Goal: Task Accomplishment & Management: Use online tool/utility

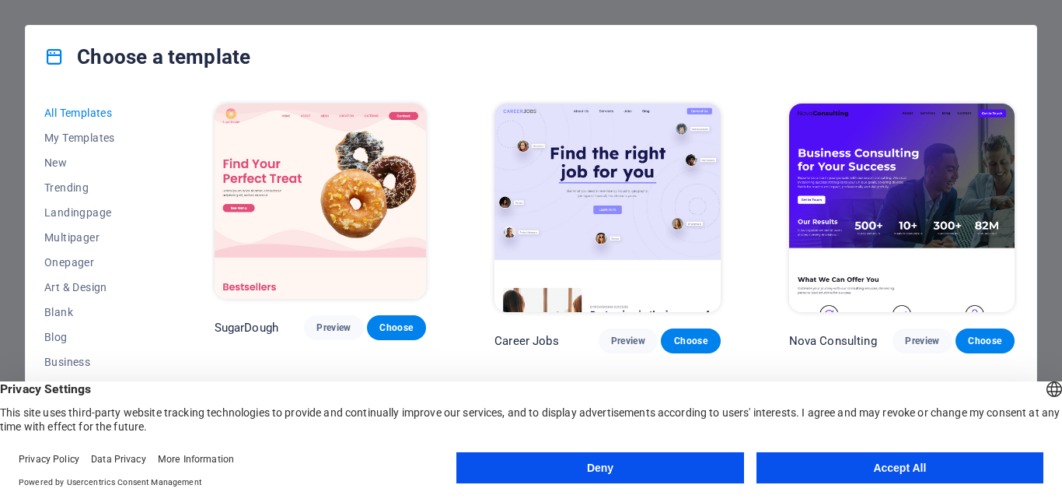
click at [819, 459] on button "Accept All" at bounding box center [900, 467] width 287 height 31
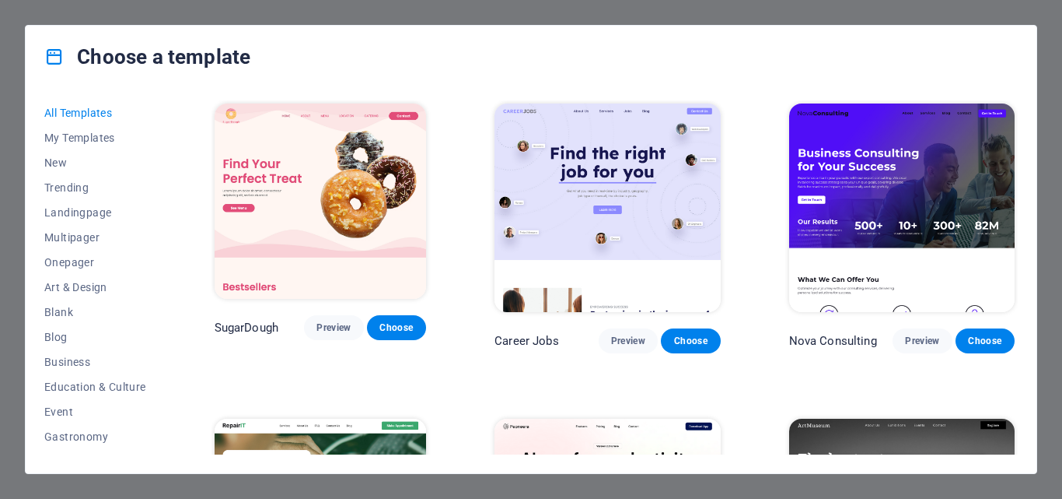
click at [276, 12] on div "Choose a template All Templates My Templates New Trending Landingpage Multipage…" at bounding box center [531, 249] width 1062 height 499
click at [0, 57] on div "Choose a template All Templates My Templates New Trending Landingpage Multipage…" at bounding box center [531, 249] width 1062 height 499
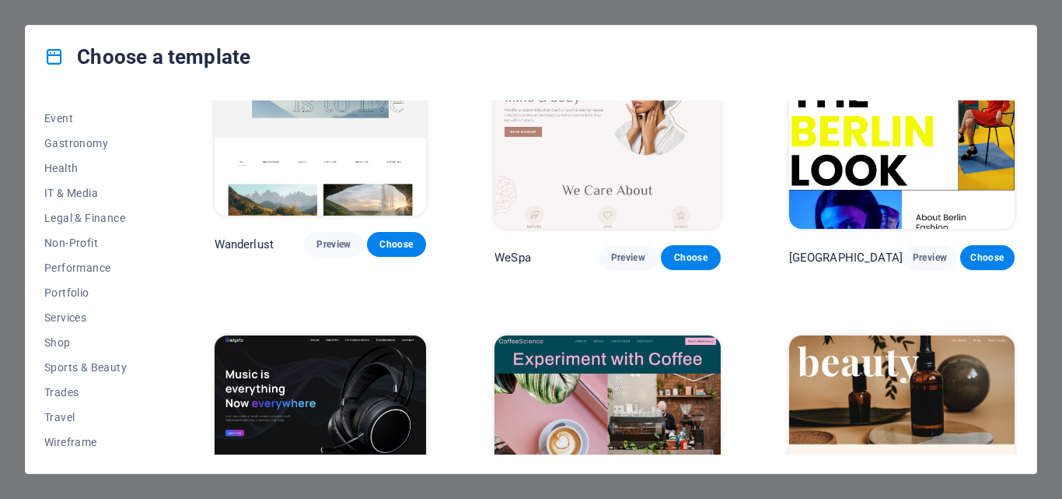
scroll to position [4200, 0]
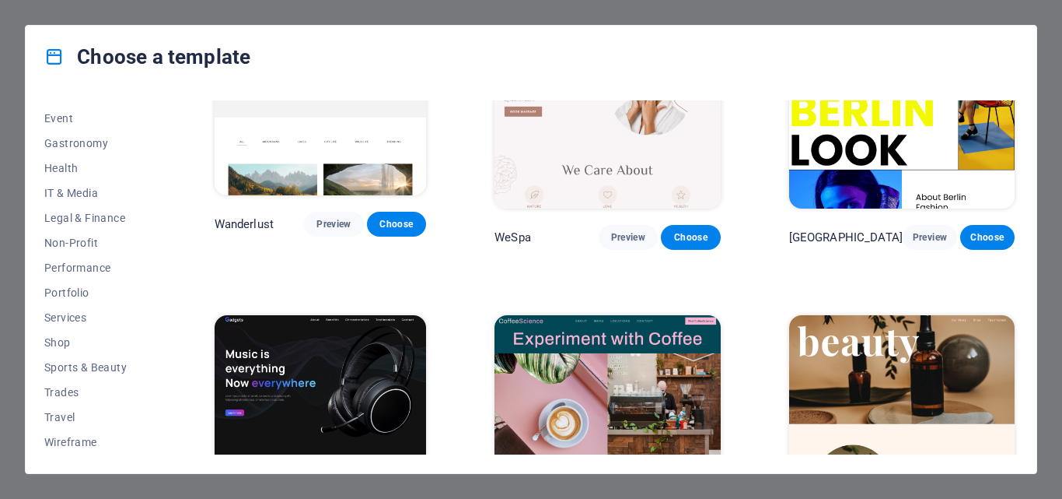
click at [0, 170] on div "Choose a template All Templates My Templates New Trending Landingpage Multipage…" at bounding box center [531, 249] width 1062 height 499
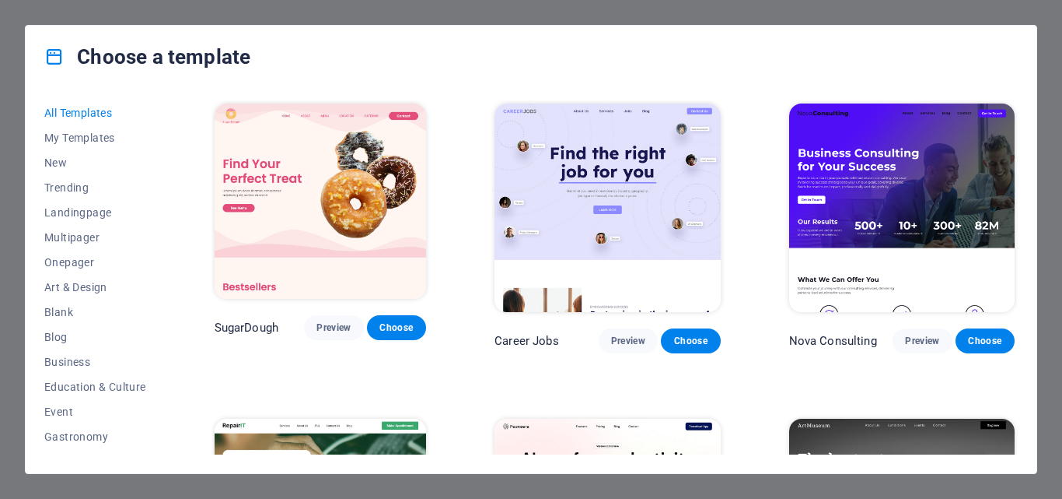
click at [410, 334] on span "Choose" at bounding box center [397, 327] width 34 height 12
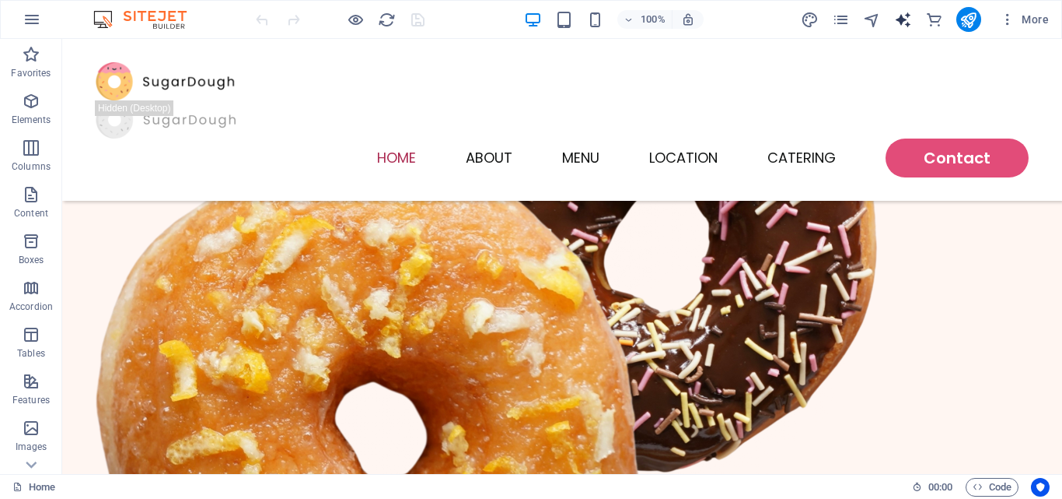
scroll to position [800, 0]
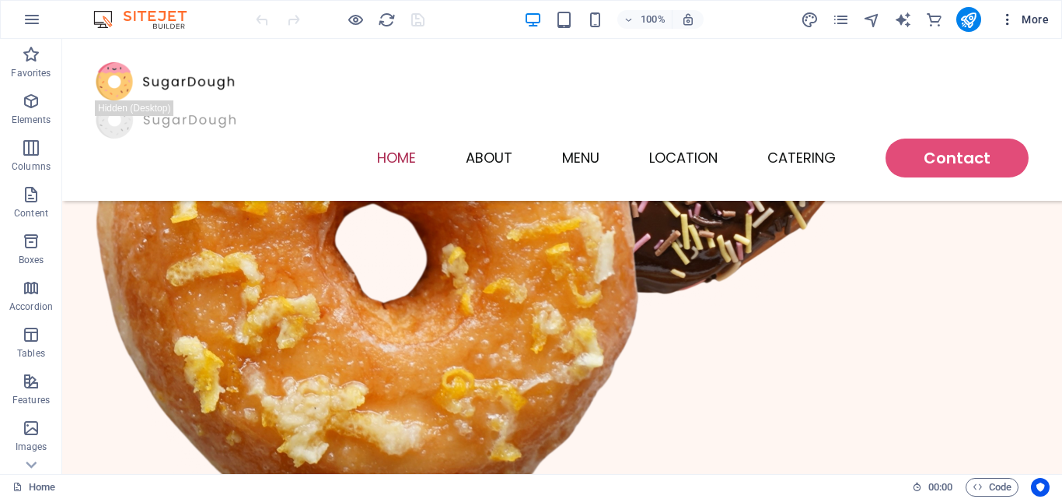
click at [1013, 12] on icon "button" at bounding box center [1008, 20] width 16 height 16
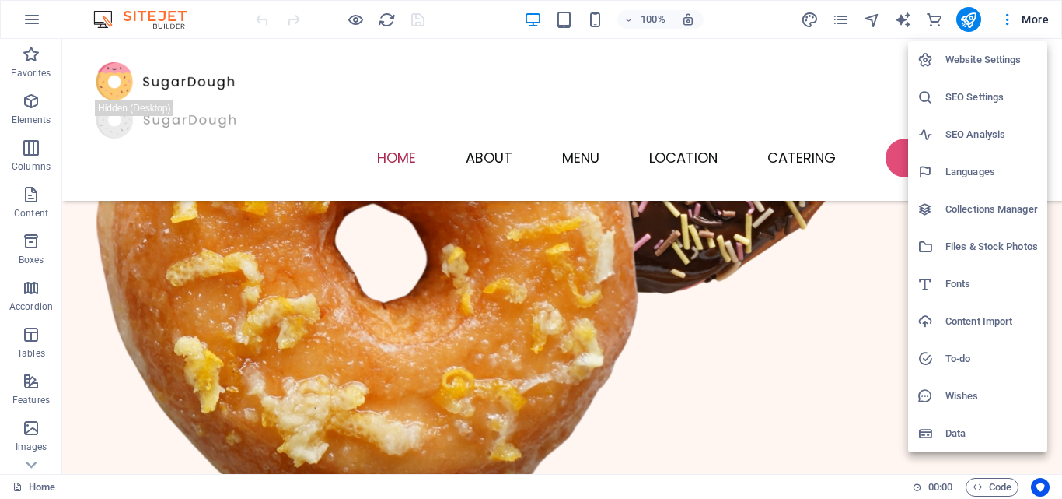
click at [1003, 44] on li "Website Settings" at bounding box center [977, 59] width 139 height 37
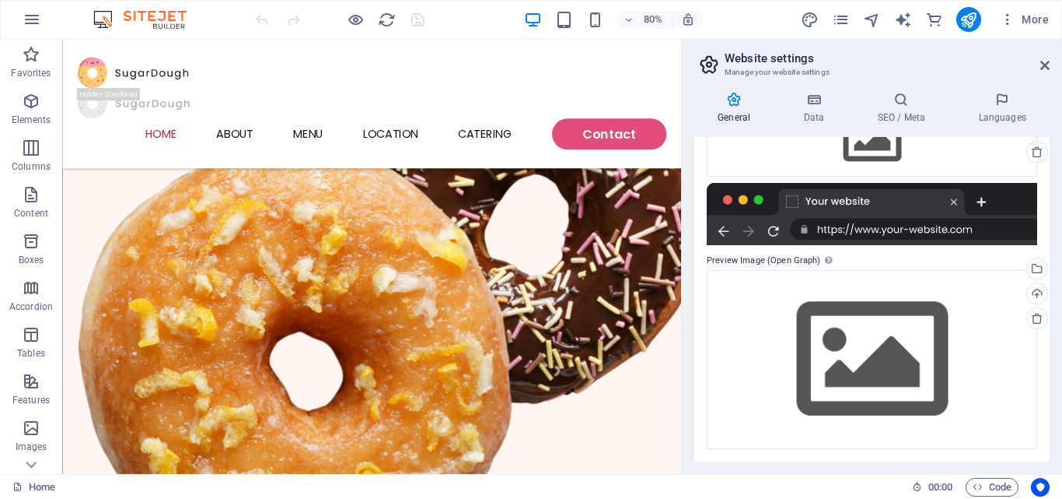
scroll to position [0, 0]
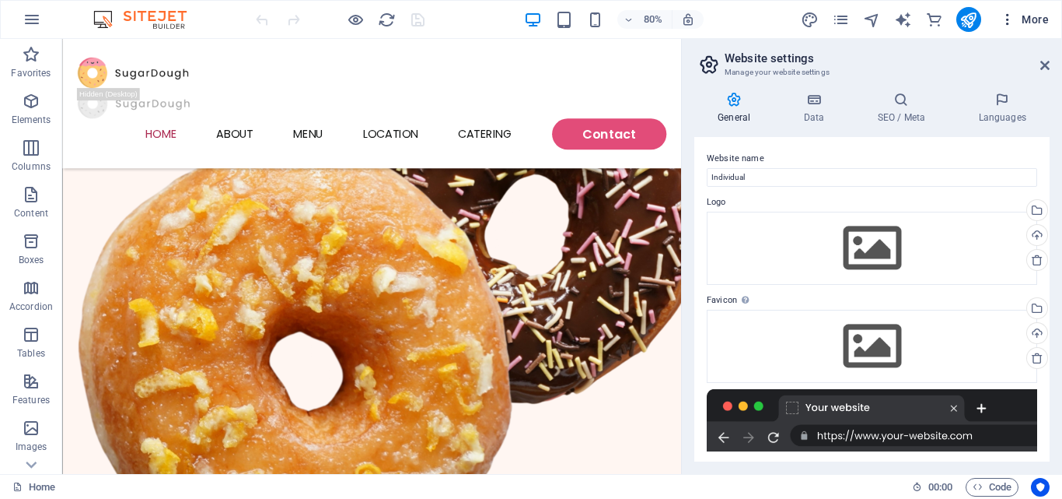
click at [1033, 13] on span "More" at bounding box center [1024, 20] width 49 height 16
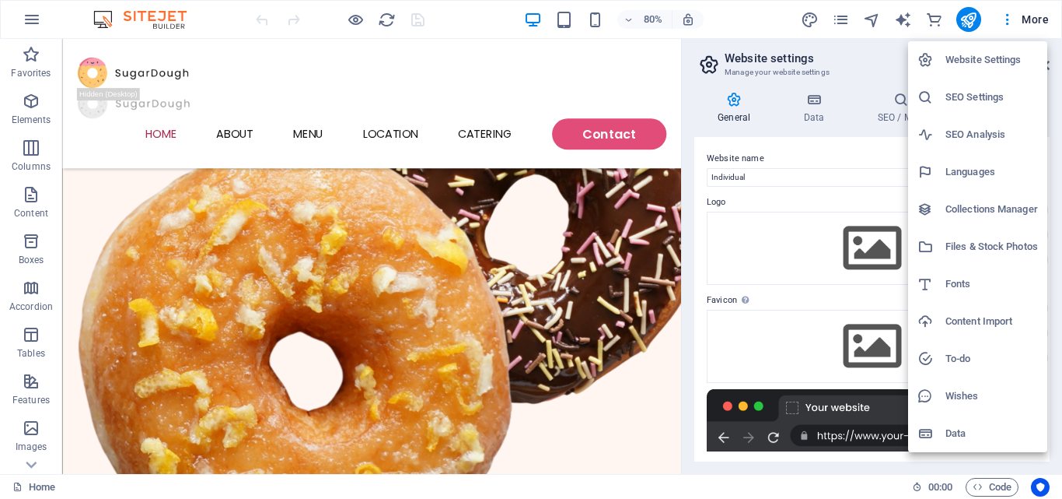
click at [1006, 23] on div at bounding box center [531, 249] width 1062 height 499
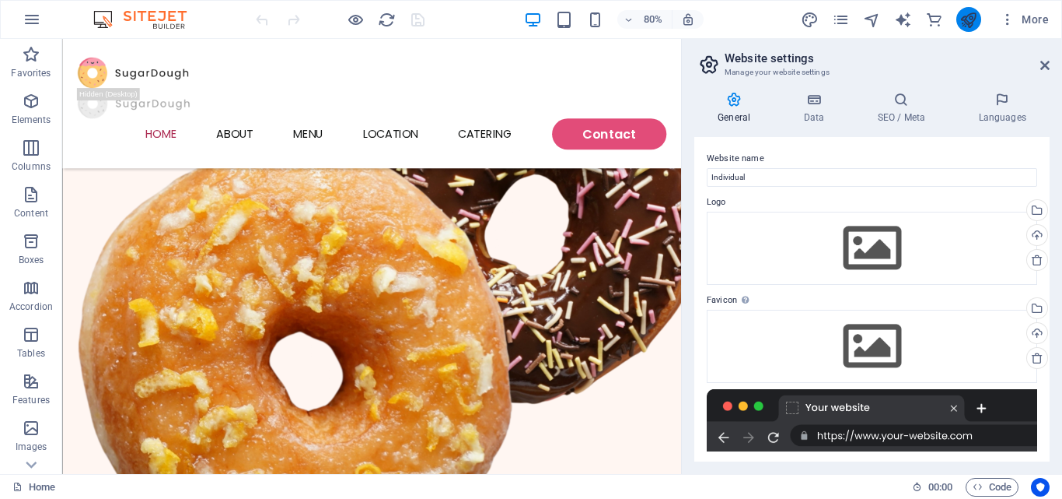
click at [958, 16] on button "publish" at bounding box center [969, 19] width 25 height 25
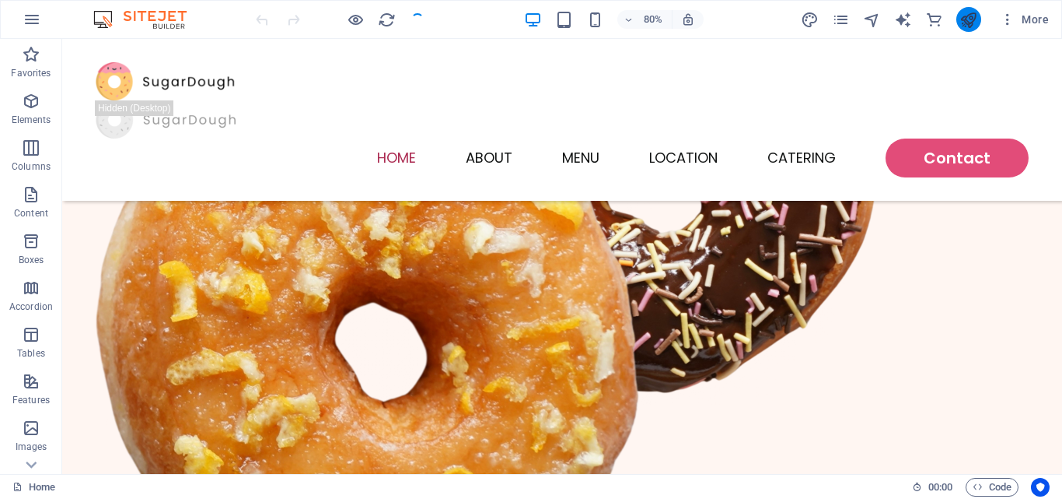
scroll to position [800, 0]
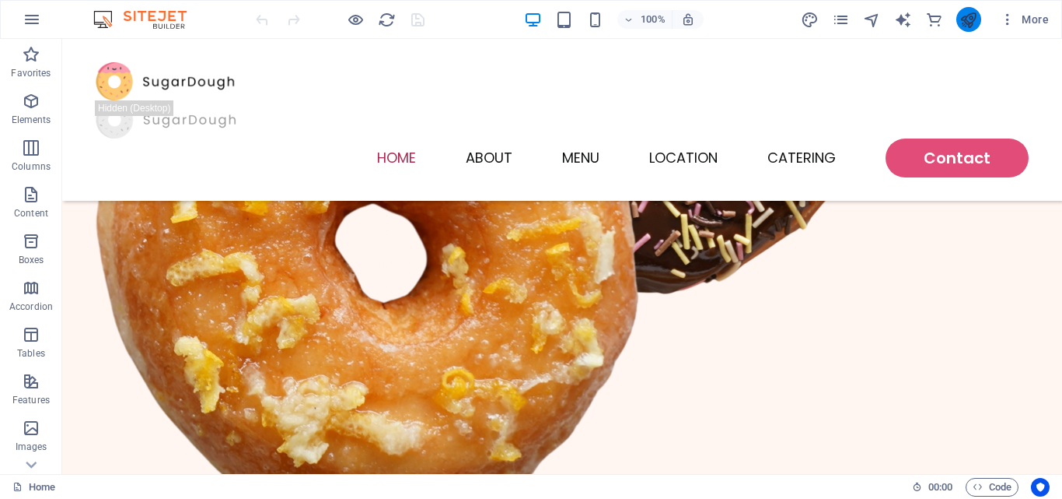
click at [958, 16] on button "publish" at bounding box center [969, 19] width 25 height 25
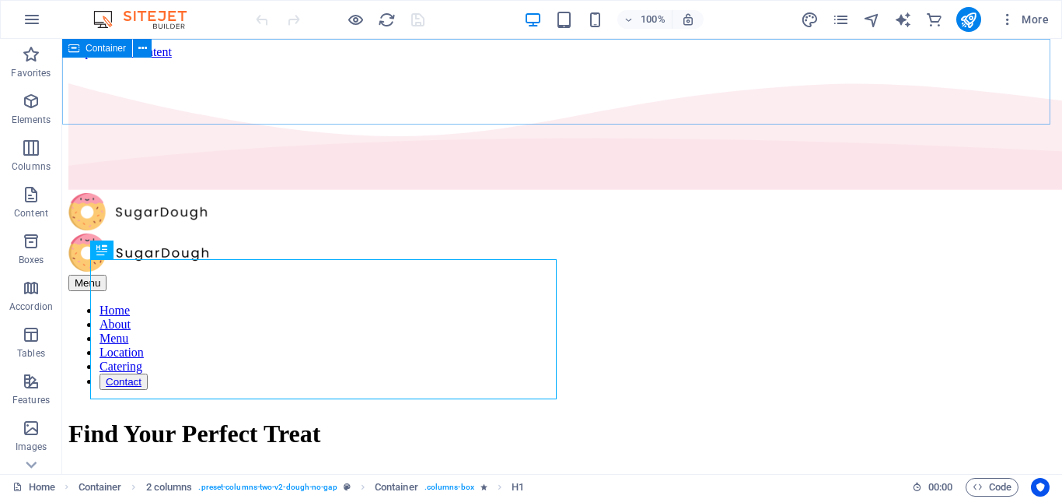
click at [49, 9] on div "100% More" at bounding box center [531, 19] width 1061 height 37
click at [36, 14] on icon "button" at bounding box center [32, 19] width 19 height 19
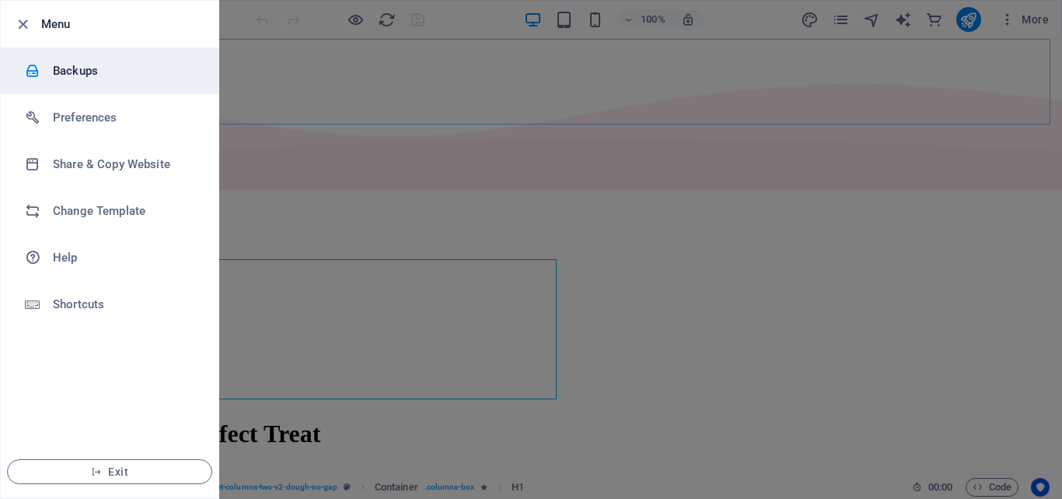
click at [104, 74] on h6 "Backups" at bounding box center [125, 70] width 144 height 19
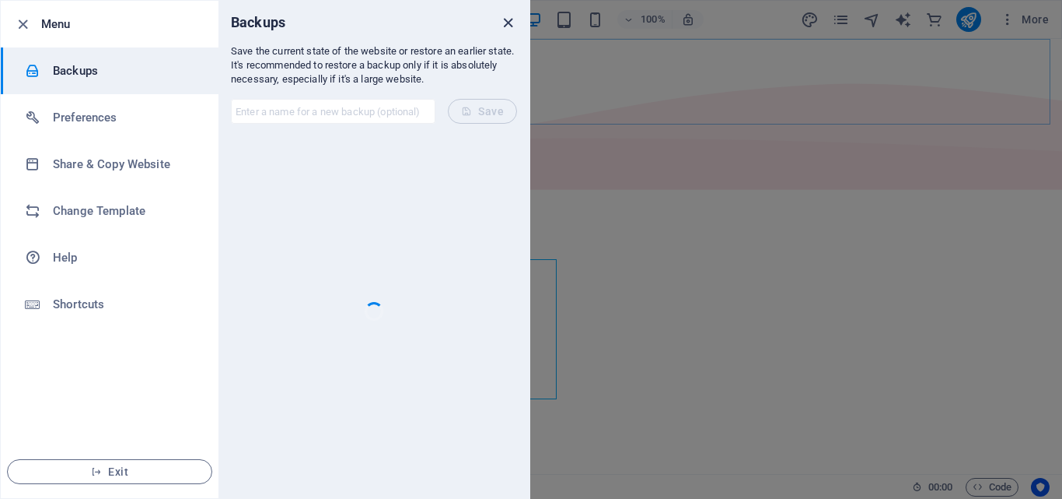
click at [505, 23] on icon "close" at bounding box center [508, 23] width 18 height 18
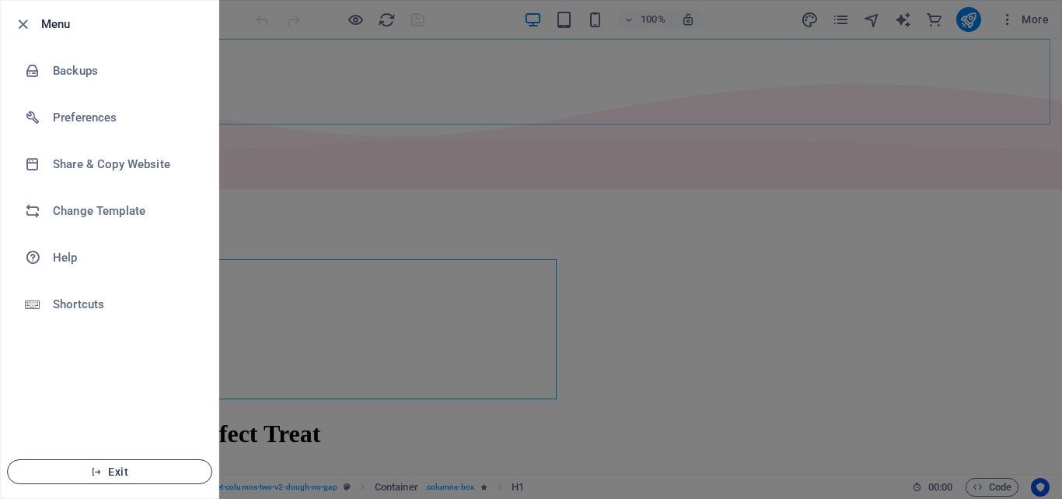
click at [144, 466] on span "Exit" at bounding box center [109, 471] width 179 height 12
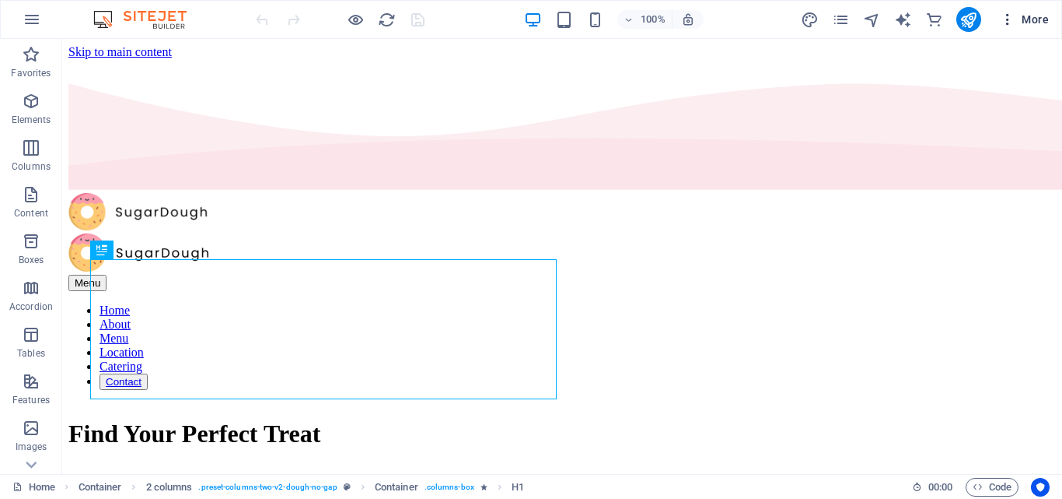
click at [1001, 16] on icon "button" at bounding box center [1008, 20] width 16 height 16
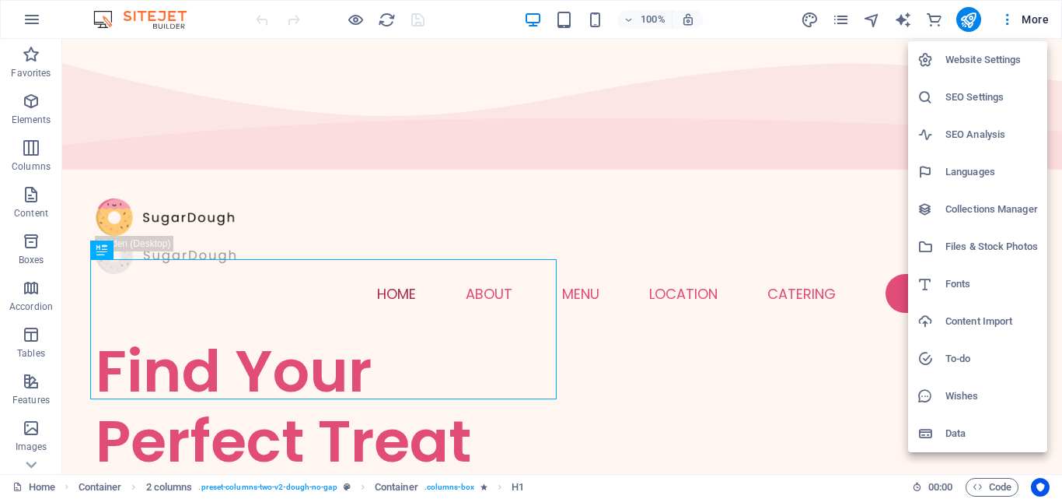
click at [974, 75] on li "Website Settings" at bounding box center [977, 59] width 139 height 37
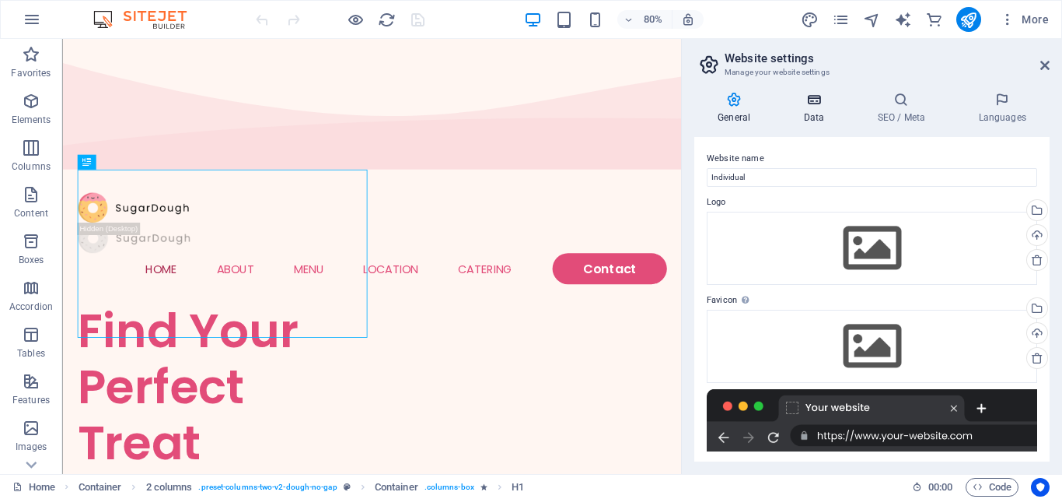
click at [802, 109] on h4 "Data" at bounding box center [817, 108] width 74 height 33
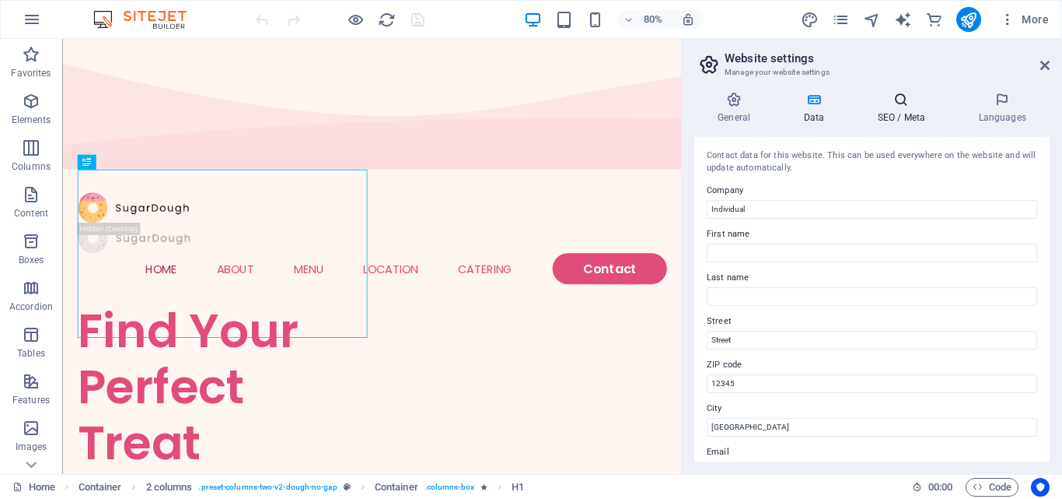
click at [897, 97] on icon at bounding box center [901, 100] width 95 height 16
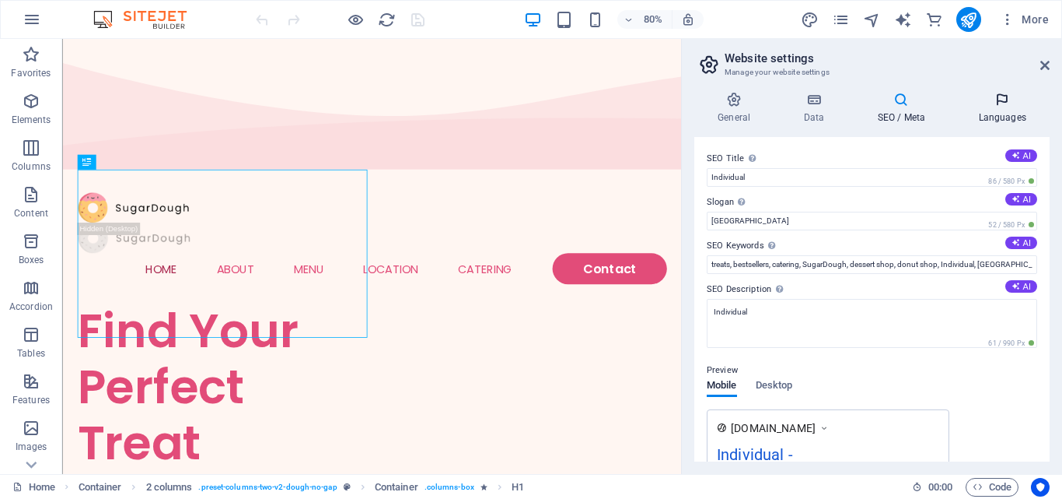
click at [985, 102] on icon at bounding box center [1002, 100] width 95 height 16
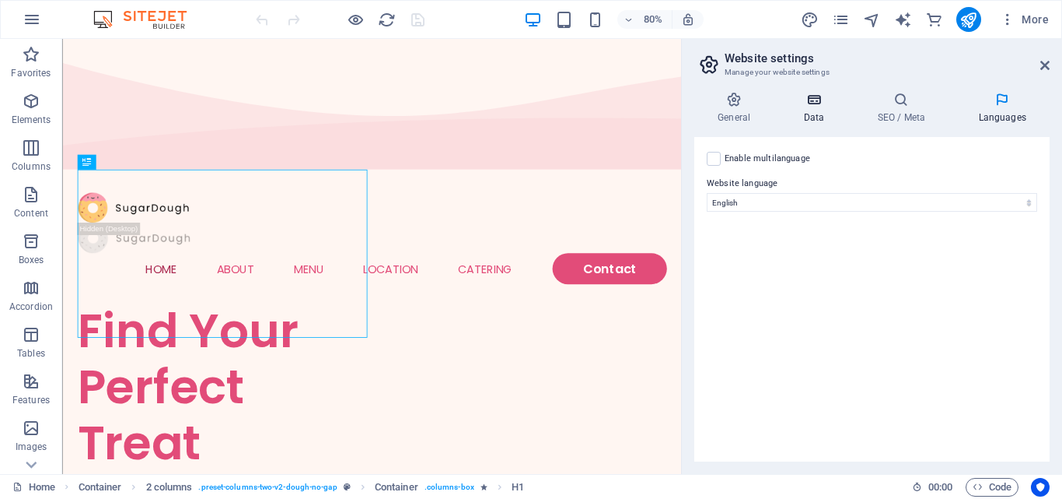
click at [821, 97] on icon at bounding box center [814, 100] width 68 height 16
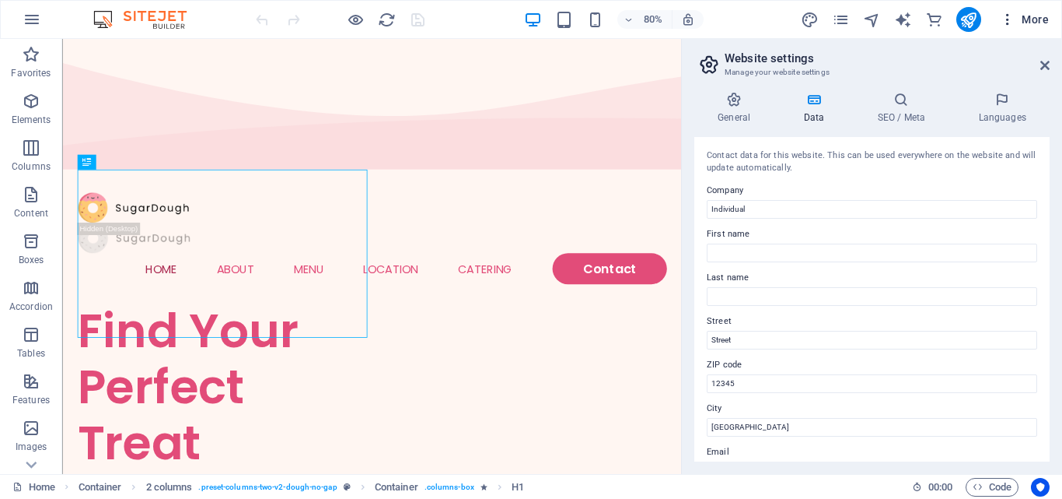
click at [1031, 9] on button "More" at bounding box center [1024, 19] width 61 height 25
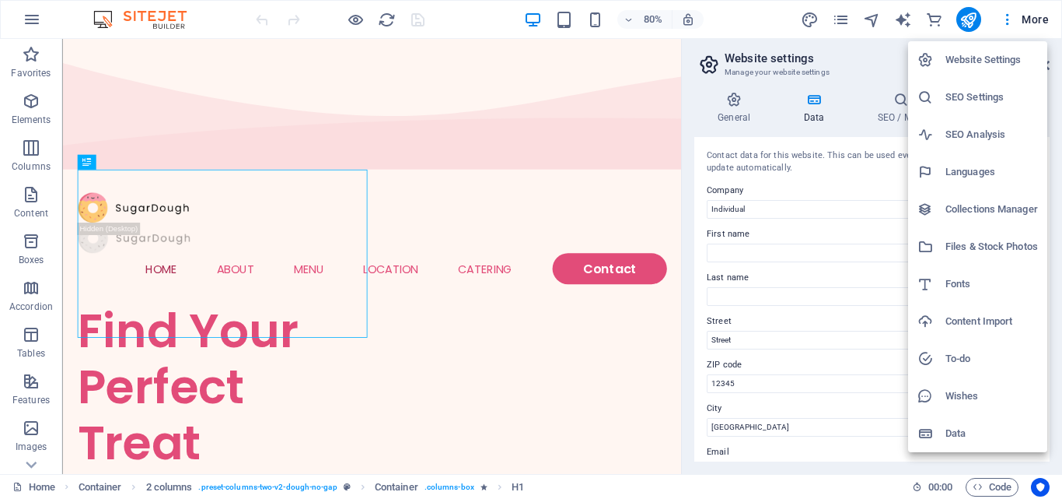
click at [971, 324] on h6 "Content Import" at bounding box center [992, 321] width 93 height 19
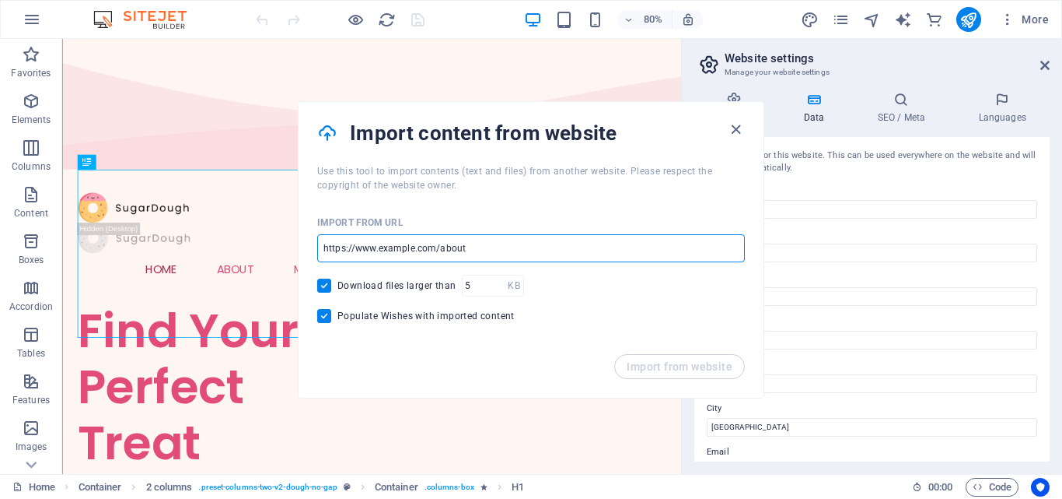
click at [469, 254] on input "url" at bounding box center [531, 248] width 428 height 28
type input "https://demo.wordstonumber.com/"
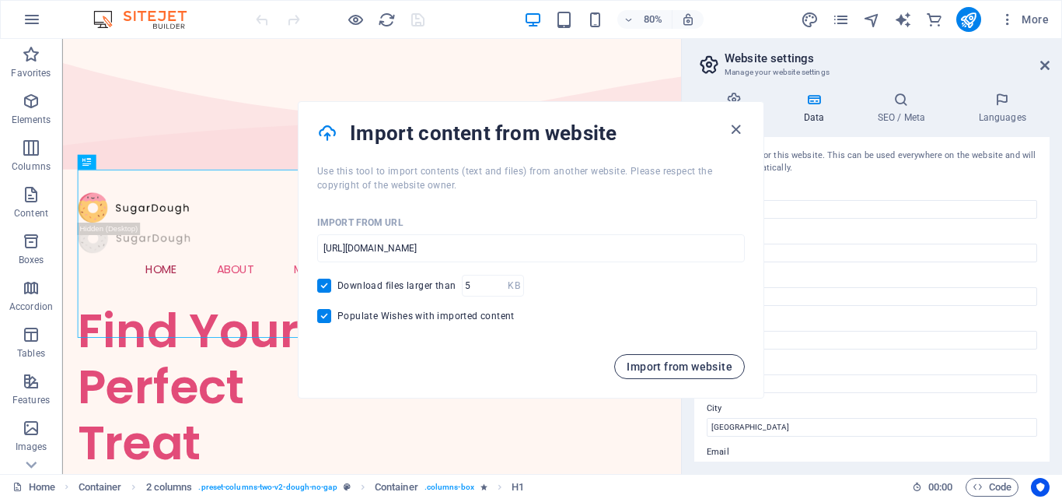
click at [636, 362] on span "Import from website" at bounding box center [680, 366] width 106 height 12
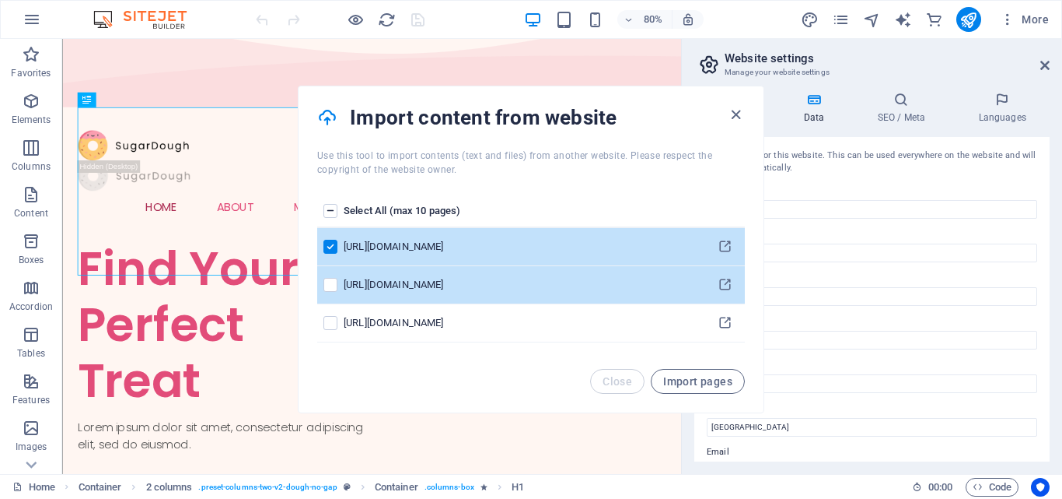
click at [334, 276] on td "pages list" at bounding box center [330, 285] width 26 height 38
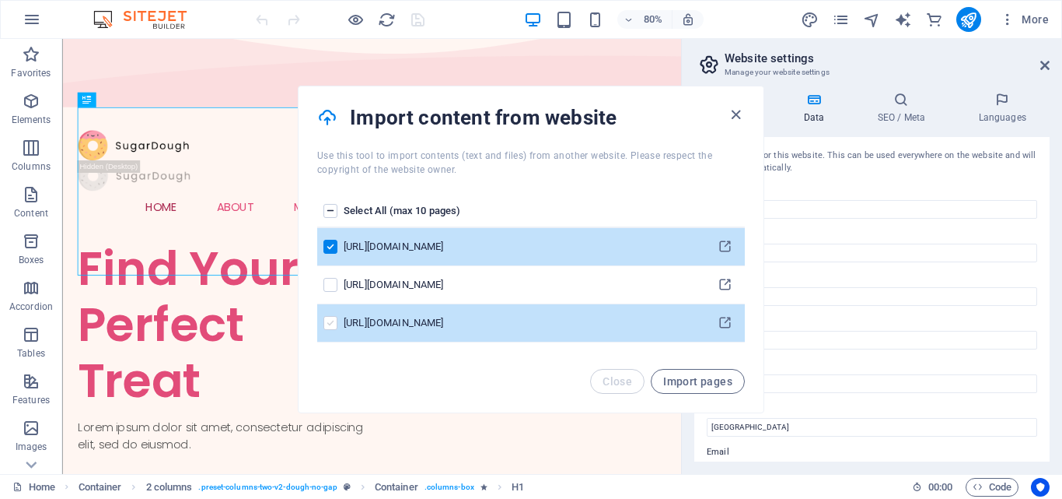
click at [330, 321] on label "pages list" at bounding box center [331, 323] width 14 height 14
click at [0, 0] on input "pages list" at bounding box center [0, 0] width 0 height 0
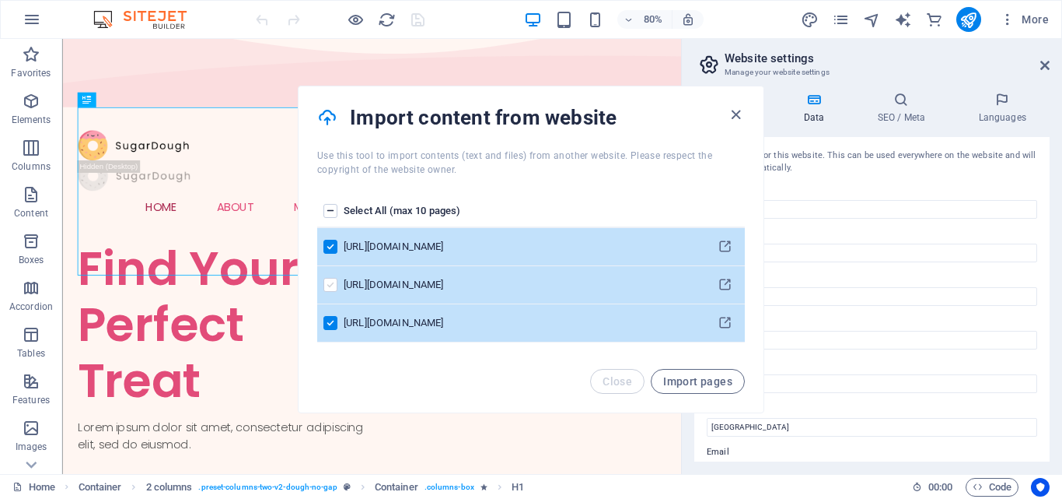
click at [334, 284] on label "pages list" at bounding box center [331, 285] width 14 height 14
click at [0, 0] on input "pages list" at bounding box center [0, 0] width 0 height 0
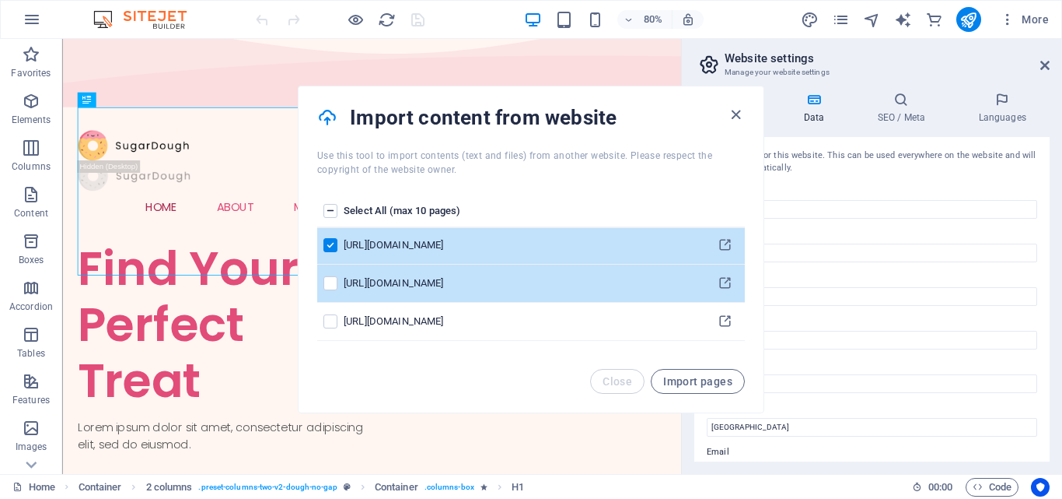
click at [330, 290] on td "pages list" at bounding box center [330, 283] width 26 height 38
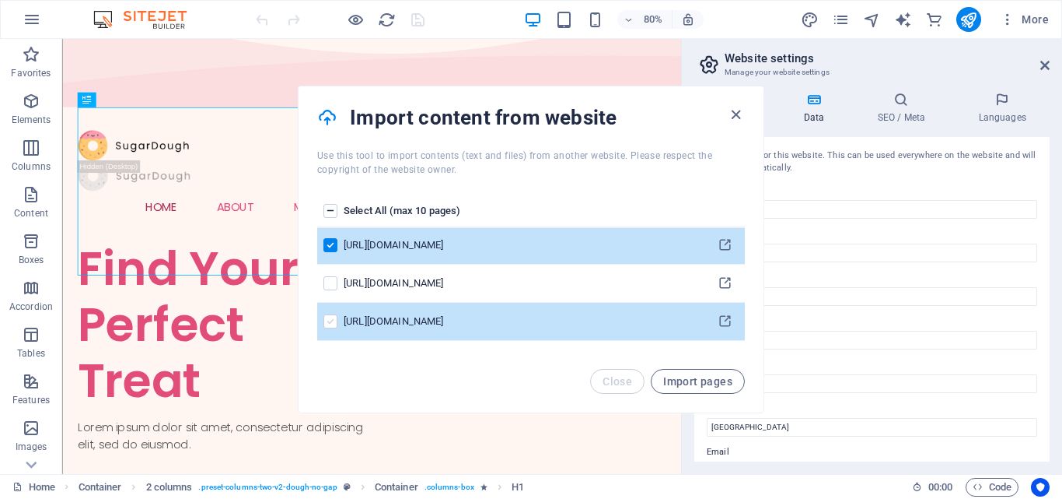
click at [337, 317] on label "pages list" at bounding box center [331, 321] width 14 height 14
click at [0, 0] on input "pages list" at bounding box center [0, 0] width 0 height 0
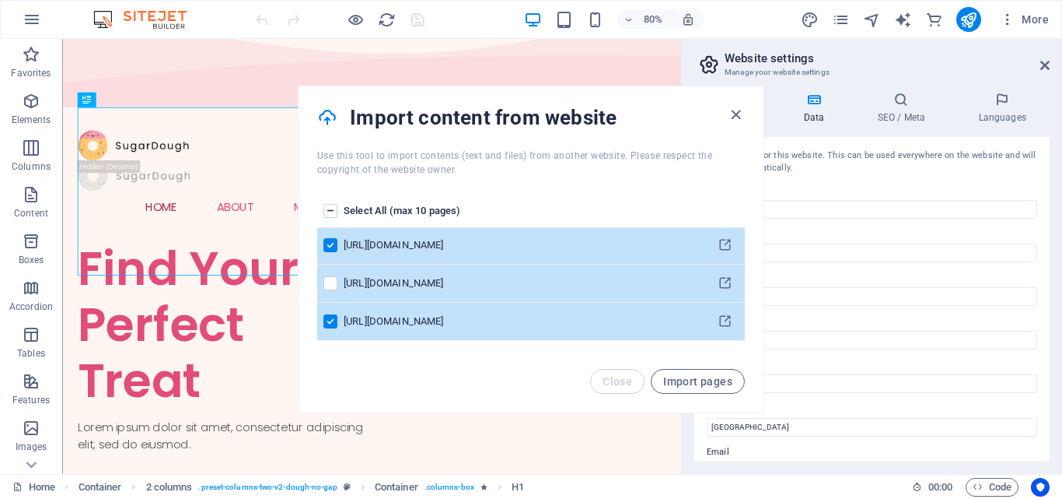
click at [323, 281] on td "pages list" at bounding box center [330, 283] width 26 height 38
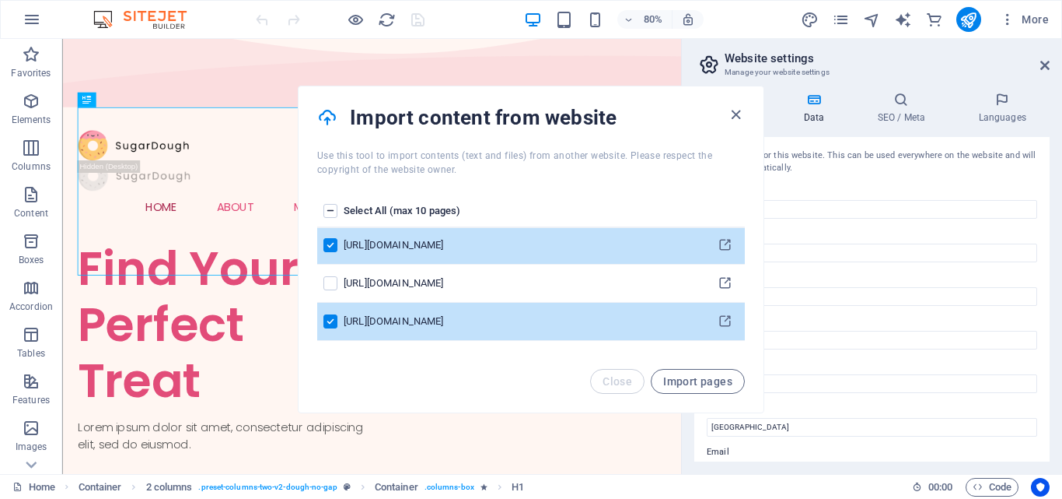
click at [327, 205] on label "pages list" at bounding box center [331, 211] width 14 height 14
click at [0, 0] on input "pages list" at bounding box center [0, 0] width 0 height 0
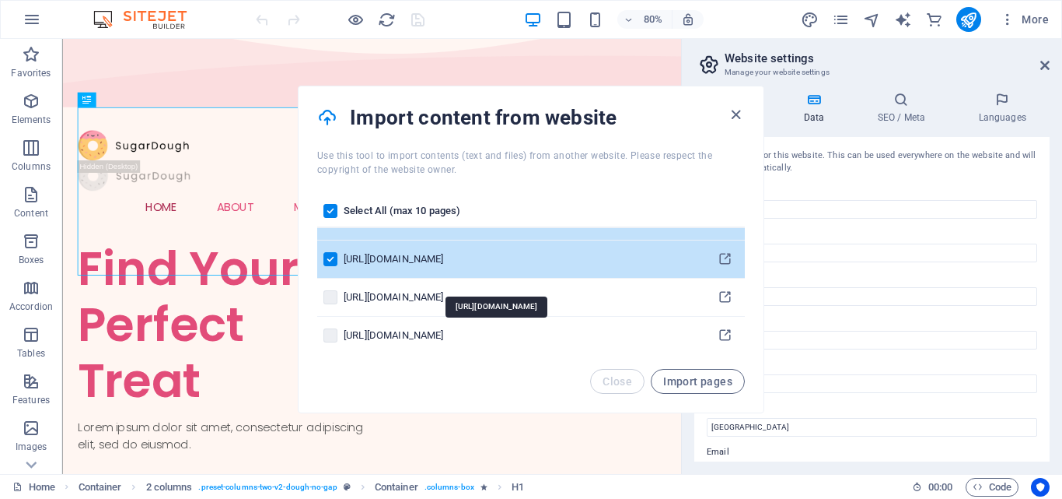
scroll to position [335, 0]
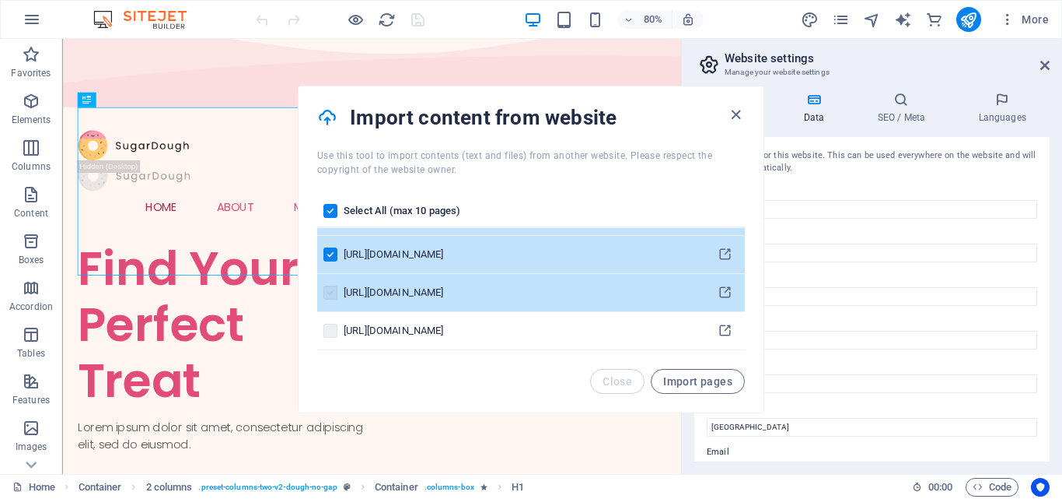
click at [329, 296] on label "pages list" at bounding box center [331, 292] width 14 height 14
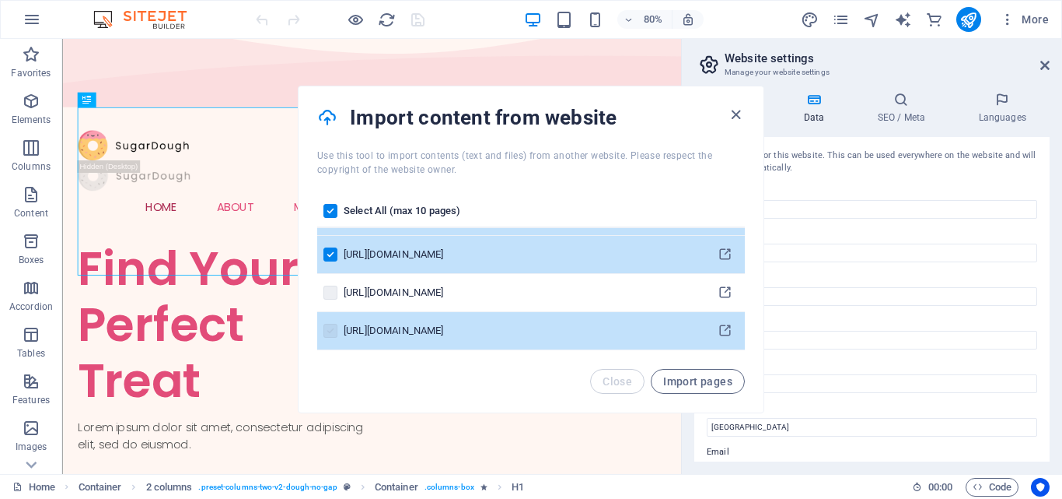
click at [334, 326] on label "pages list" at bounding box center [331, 331] width 14 height 14
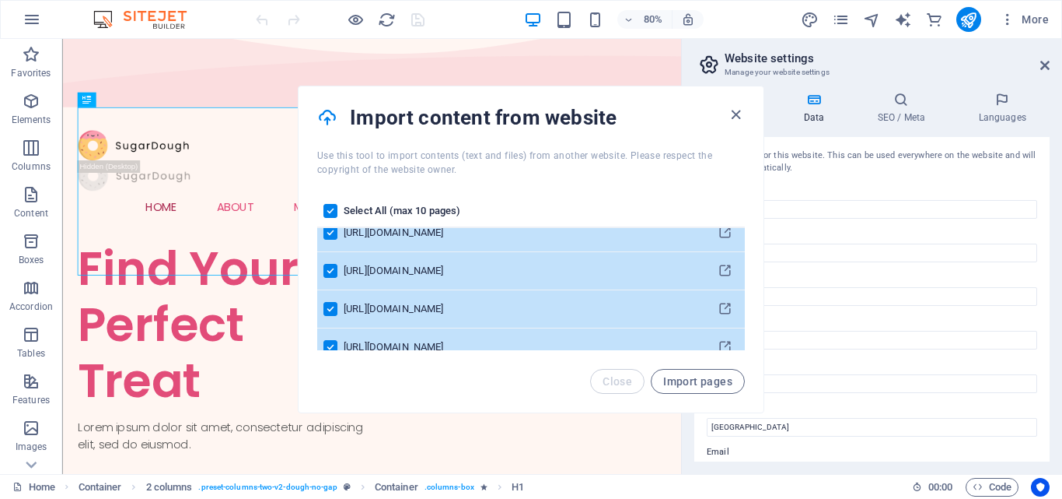
scroll to position [0, 0]
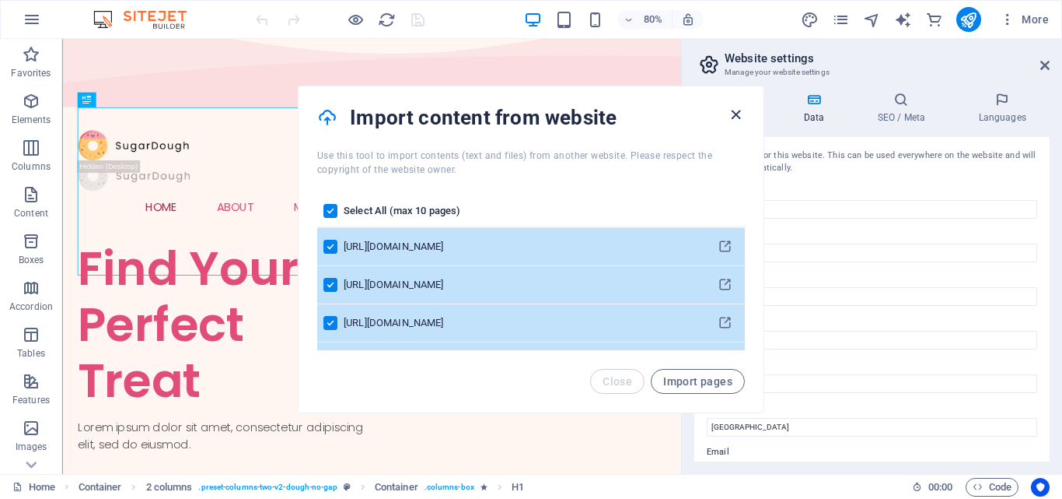
click at [731, 117] on icon "button" at bounding box center [736, 115] width 18 height 18
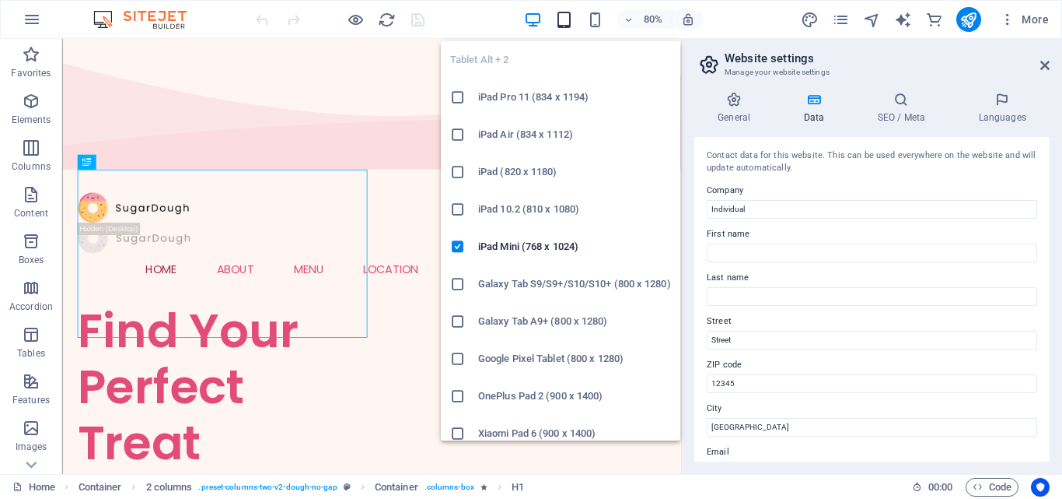
click at [565, 23] on icon "button" at bounding box center [564, 20] width 18 height 18
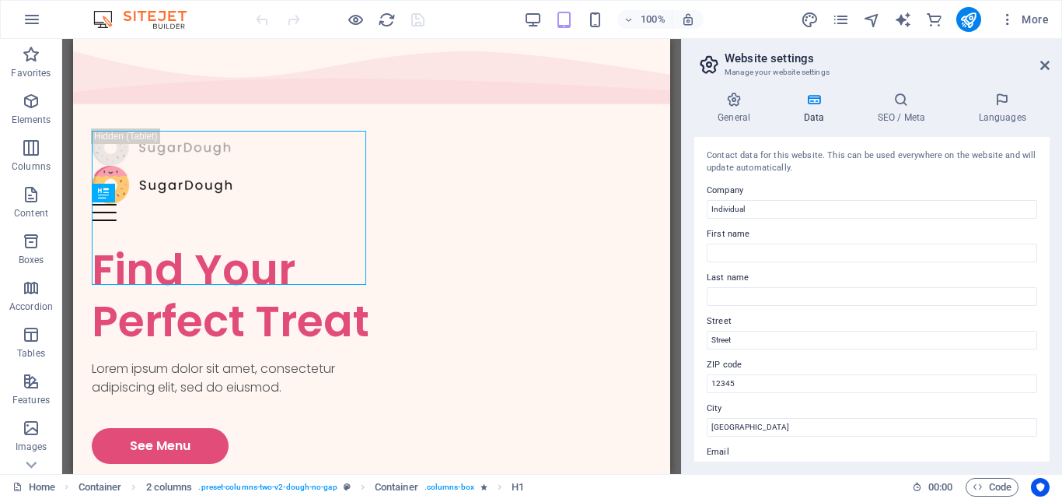
click at [584, 26] on div "100%" at bounding box center [614, 19] width 180 height 25
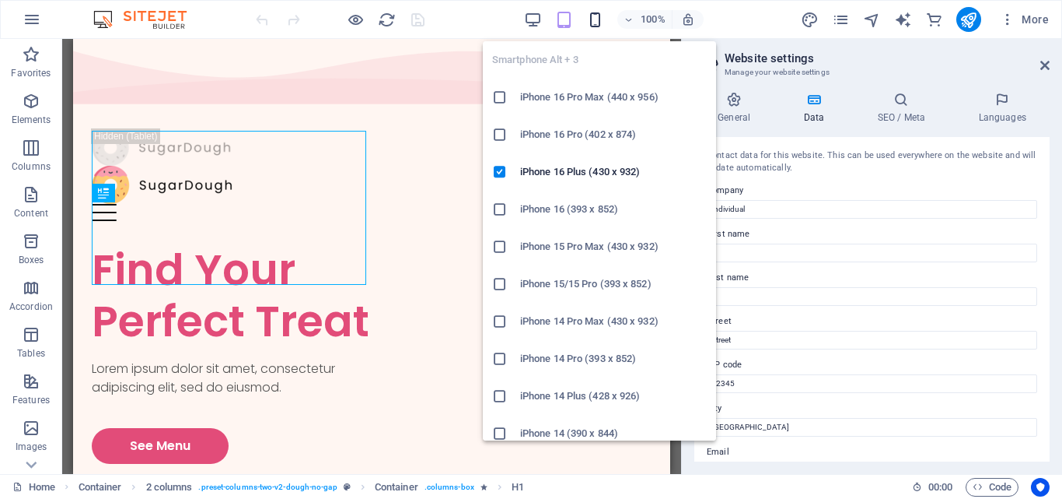
click at [593, 23] on icon "button" at bounding box center [595, 20] width 18 height 18
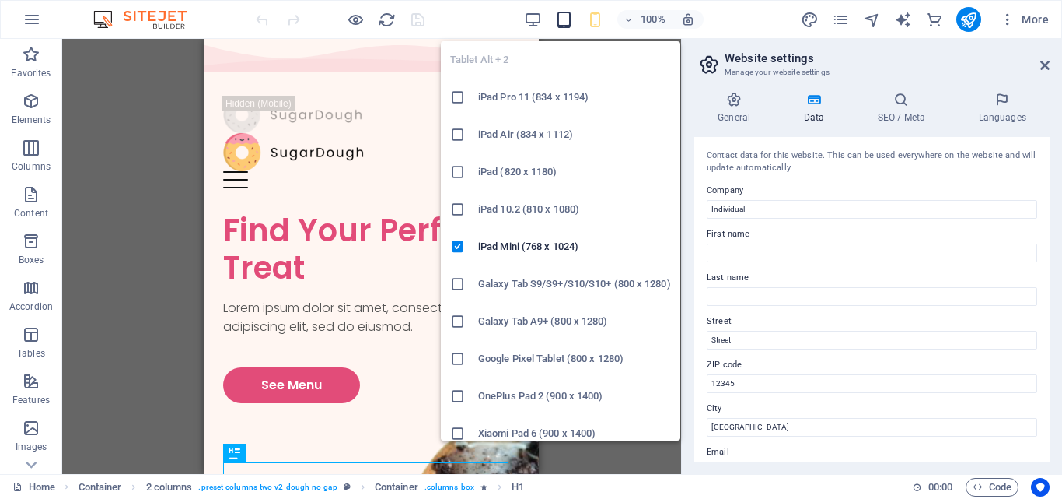
click at [556, 26] on icon "button" at bounding box center [564, 20] width 18 height 18
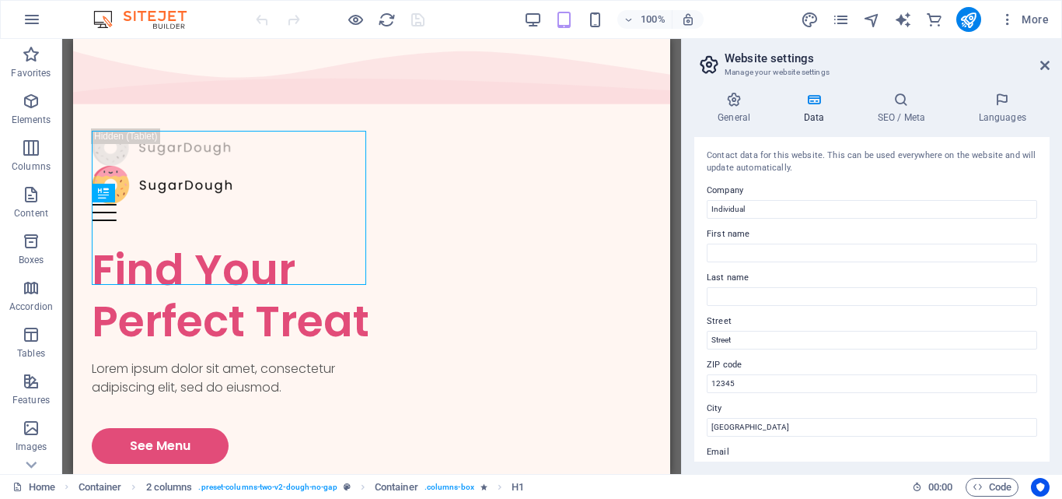
click at [544, 24] on div "100%" at bounding box center [614, 19] width 180 height 25
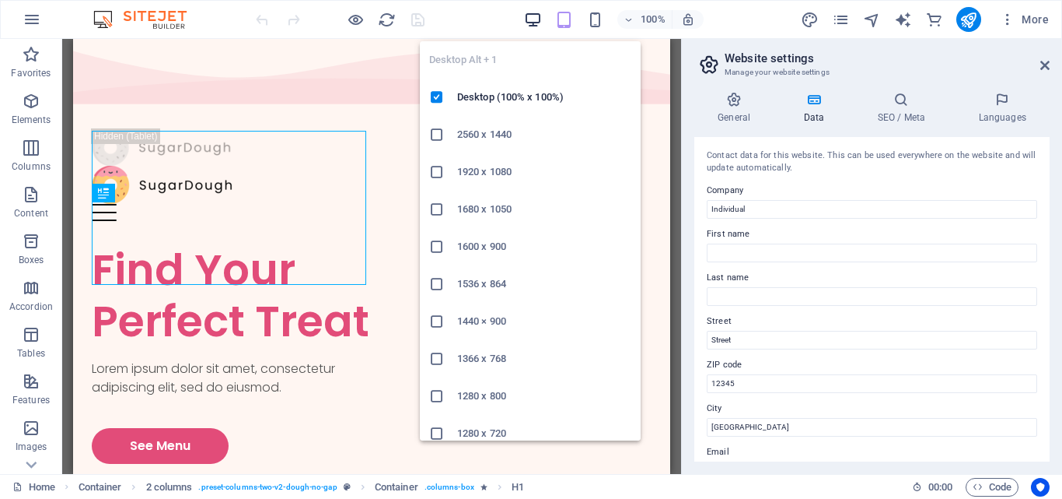
click at [539, 21] on icon "button" at bounding box center [533, 20] width 18 height 18
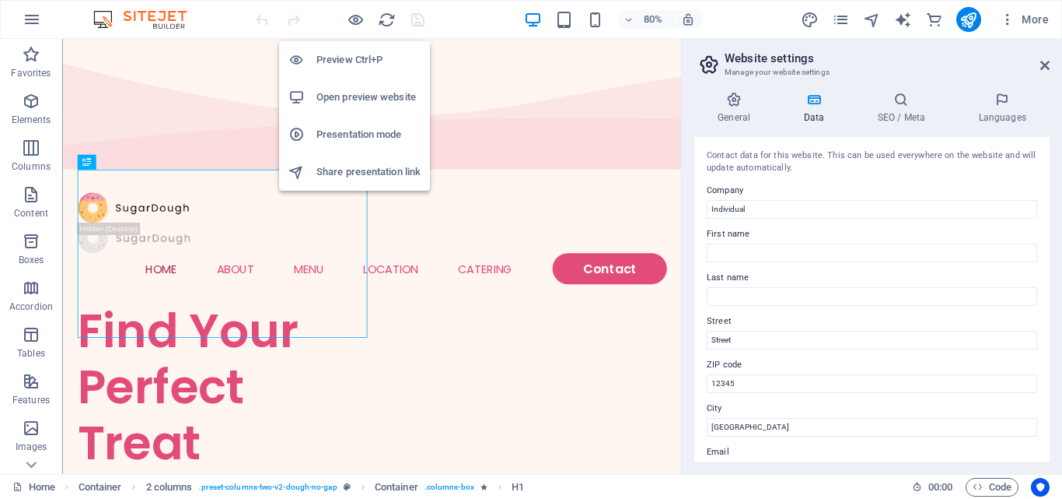
click at [359, 92] on h6 "Open preview website" at bounding box center [369, 97] width 104 height 19
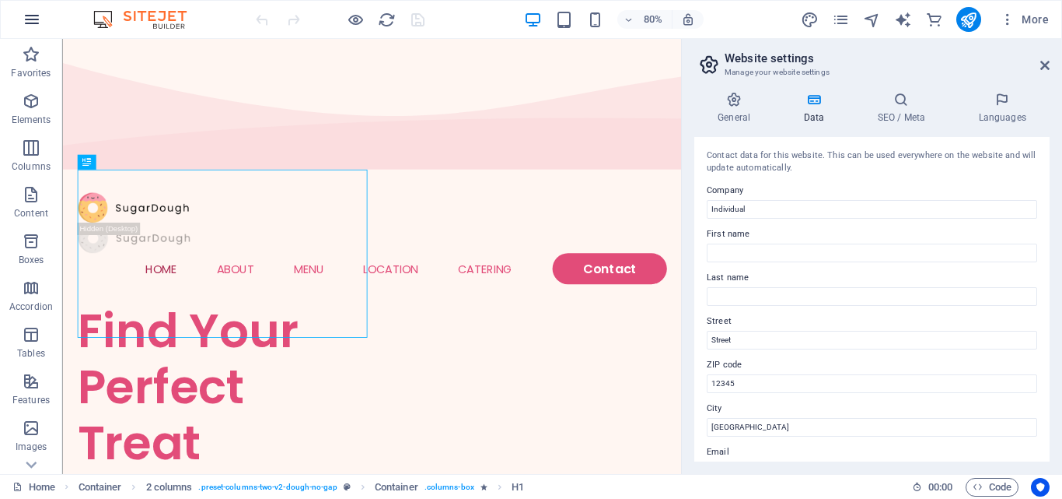
click at [44, 19] on button "button" at bounding box center [31, 19] width 37 height 37
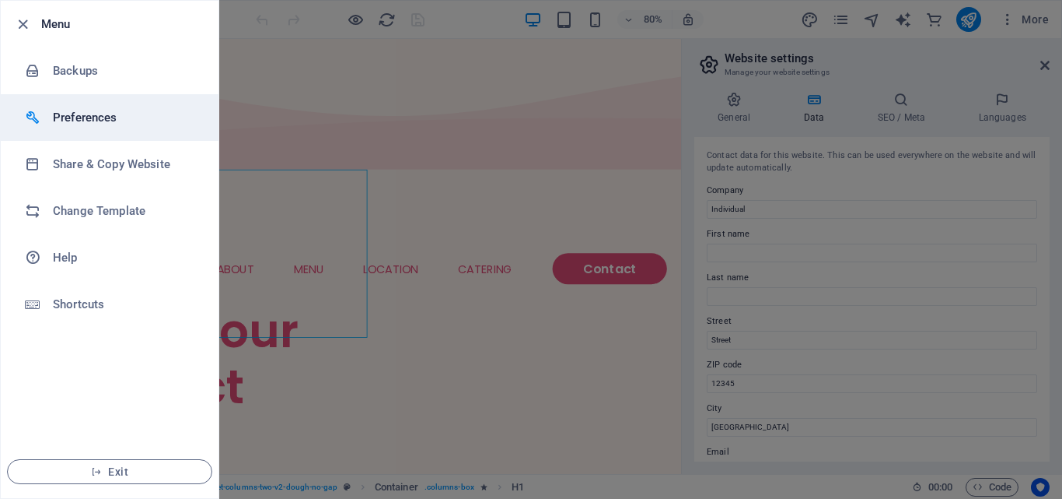
click at [68, 124] on h6 "Preferences" at bounding box center [125, 117] width 144 height 19
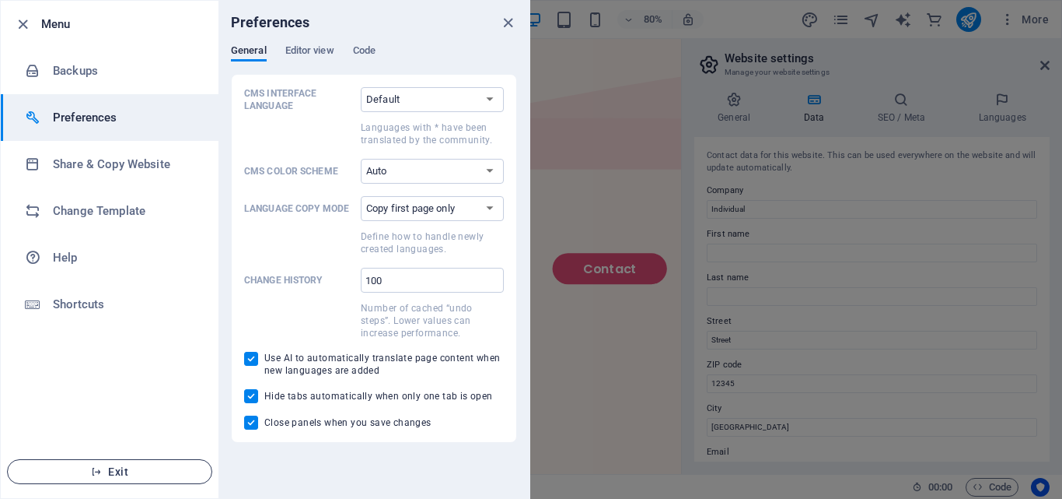
click at [93, 471] on icon "button" at bounding box center [96, 471] width 11 height 11
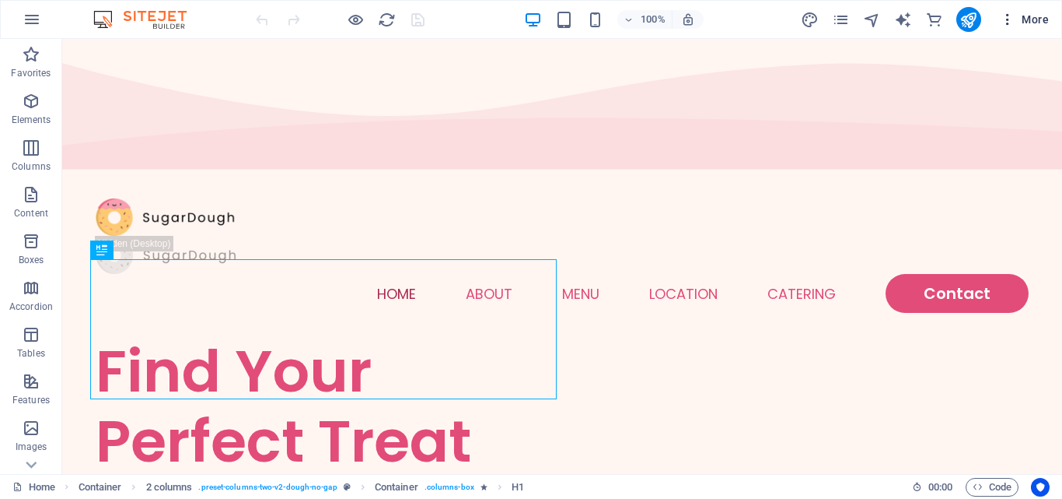
click at [1003, 15] on icon "button" at bounding box center [1008, 20] width 16 height 16
click at [846, 19] on icon "pages" at bounding box center [841, 20] width 18 height 18
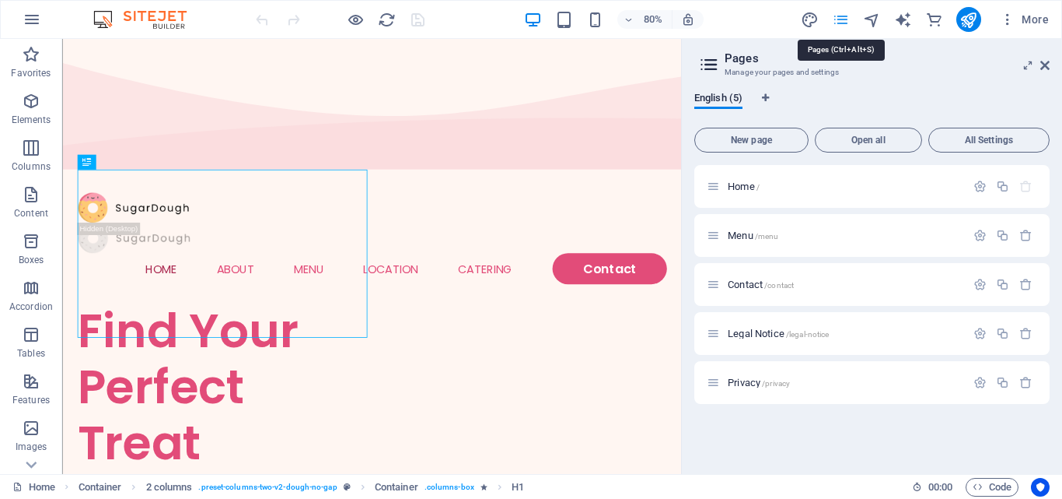
click at [846, 19] on icon "pages" at bounding box center [841, 20] width 18 height 18
click at [812, 19] on icon "design" at bounding box center [810, 20] width 18 height 18
click at [834, 21] on icon "pages" at bounding box center [841, 20] width 18 height 18
click at [1006, 19] on icon "button" at bounding box center [1008, 20] width 16 height 16
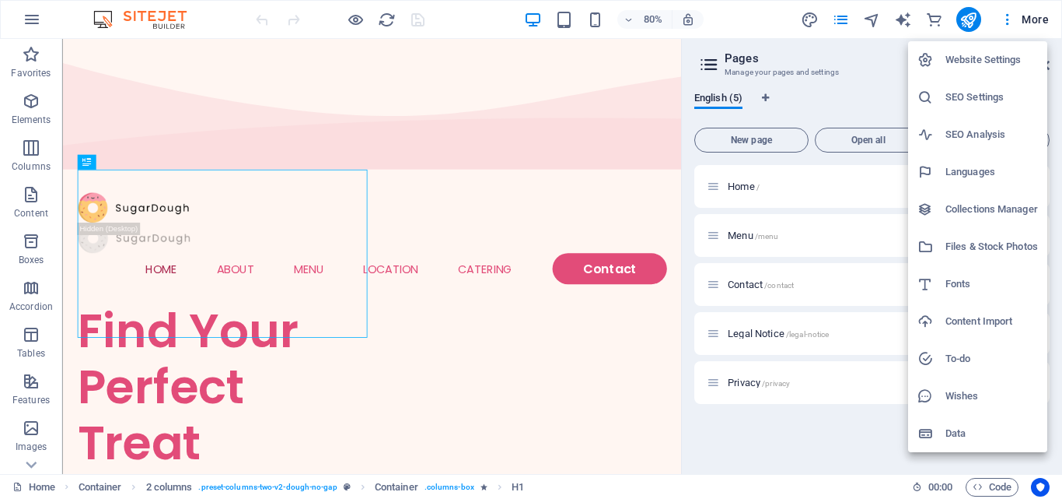
click at [1027, 54] on h6 "Website Settings" at bounding box center [992, 60] width 93 height 19
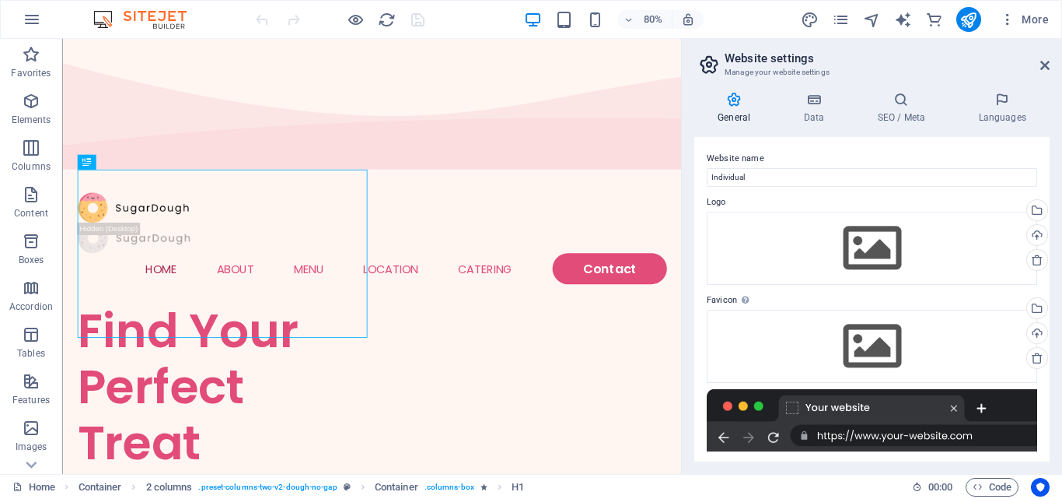
click at [943, 412] on div at bounding box center [872, 420] width 331 height 62
click at [929, 428] on div at bounding box center [872, 420] width 331 height 62
click at [1051, 6] on div "80% More" at bounding box center [531, 19] width 1061 height 37
click at [1041, 18] on span "More" at bounding box center [1024, 20] width 49 height 16
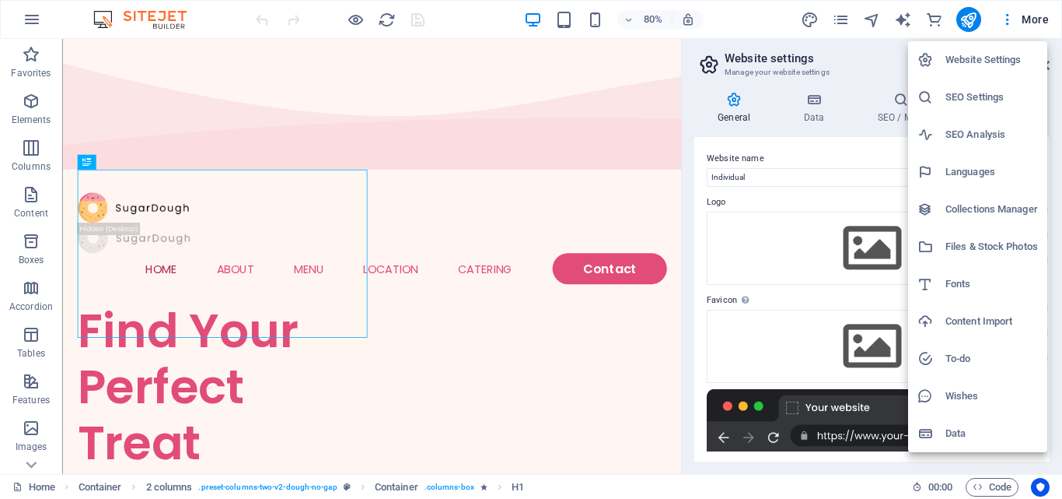
click at [964, 329] on h6 "Content Import" at bounding box center [992, 321] width 93 height 19
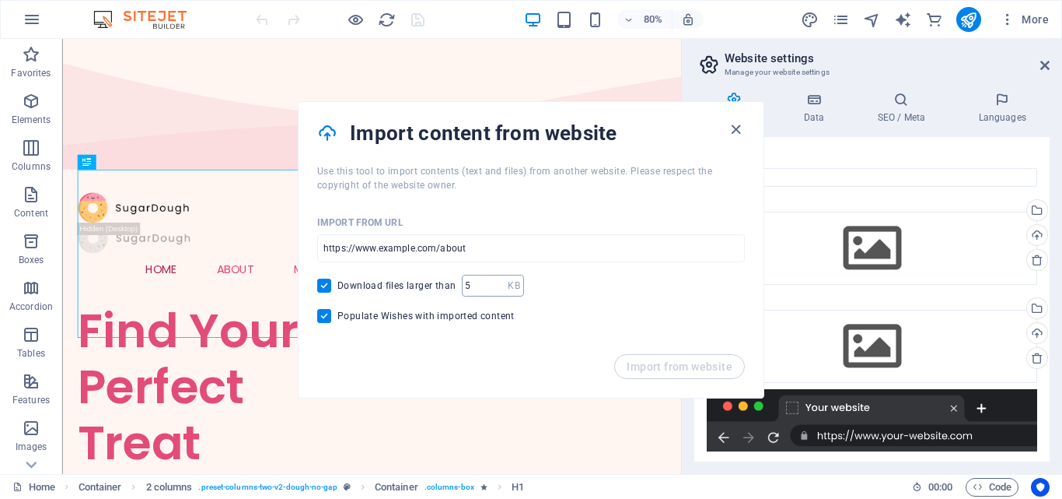
click at [470, 289] on input "number" at bounding box center [485, 286] width 46 height 22
type input "1"
click at [495, 289] on input "1" at bounding box center [485, 286] width 46 height 22
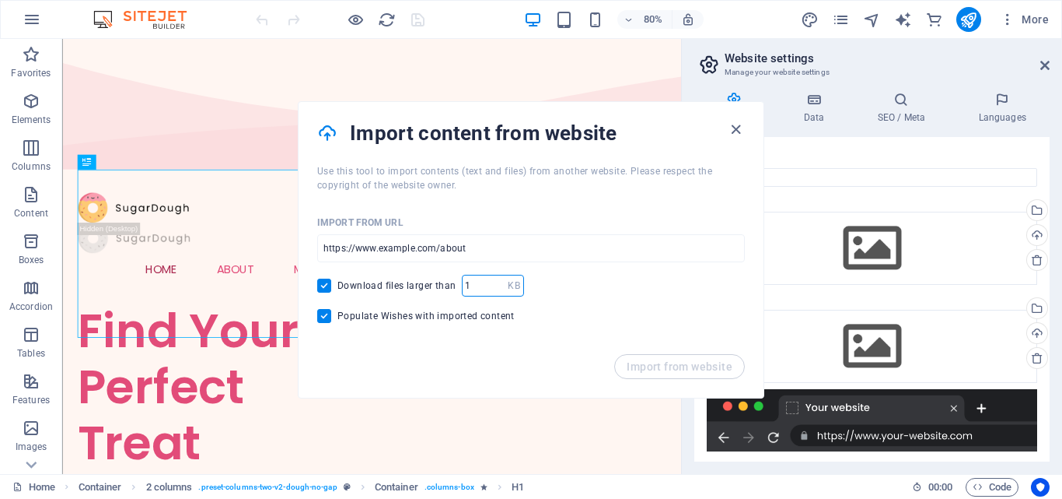
click at [495, 289] on input "1" at bounding box center [485, 286] width 46 height 22
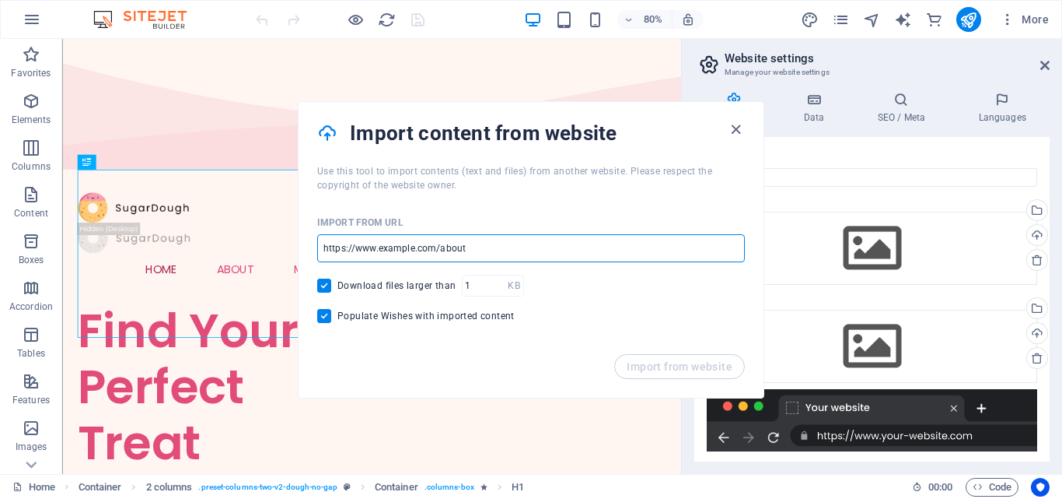
click at [364, 254] on input "url" at bounding box center [531, 248] width 428 height 28
